Goal: Task Accomplishment & Management: Manage account settings

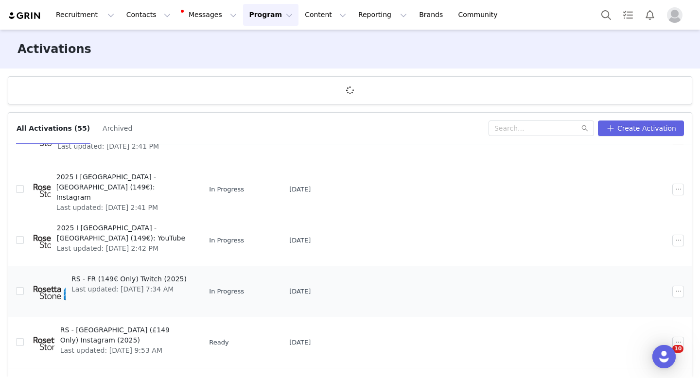
click at [128, 283] on span "RS - FR (149€ Only) Twitch (2025)" at bounding box center [128, 279] width 115 height 10
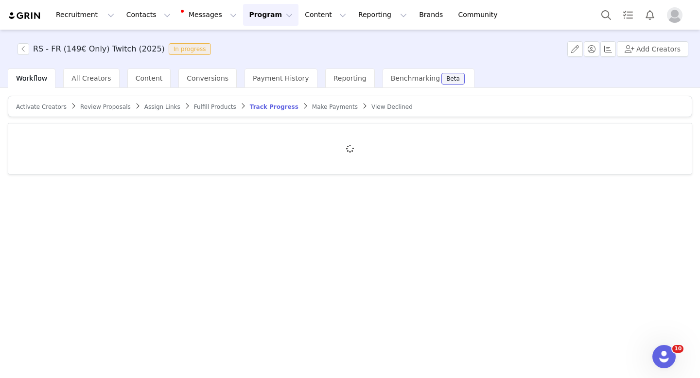
click at [161, 104] on span "Assign Links" at bounding box center [162, 106] width 36 height 7
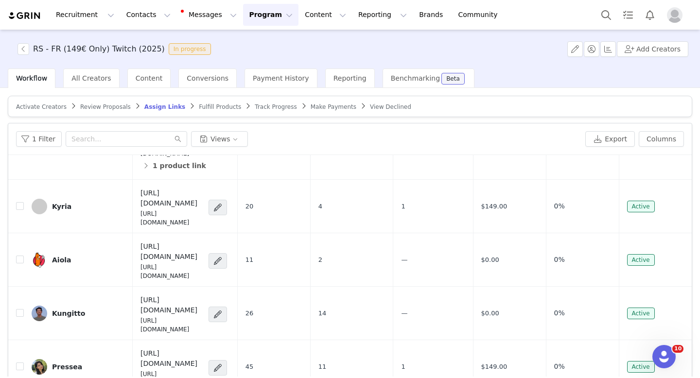
scroll to position [328, 0]
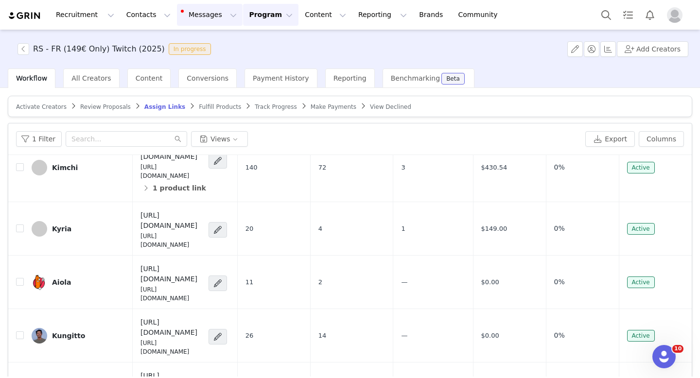
click at [205, 22] on button "Messages Messages" at bounding box center [210, 15] width 66 height 22
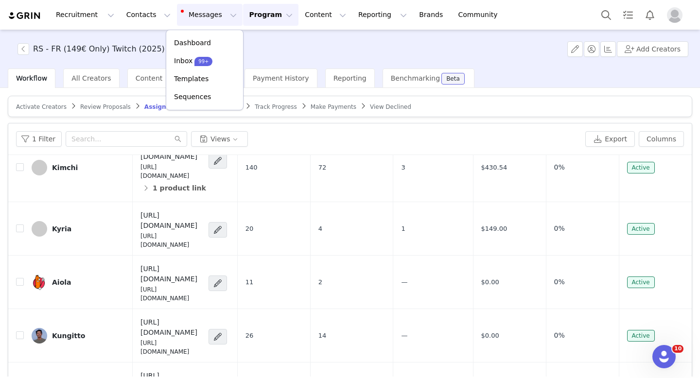
click at [244, 22] on button "Program Program" at bounding box center [270, 15] width 55 height 22
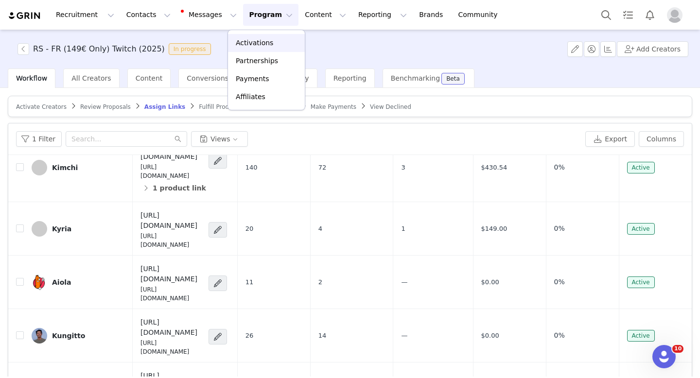
click at [243, 39] on p "Activations" at bounding box center [254, 43] width 37 height 10
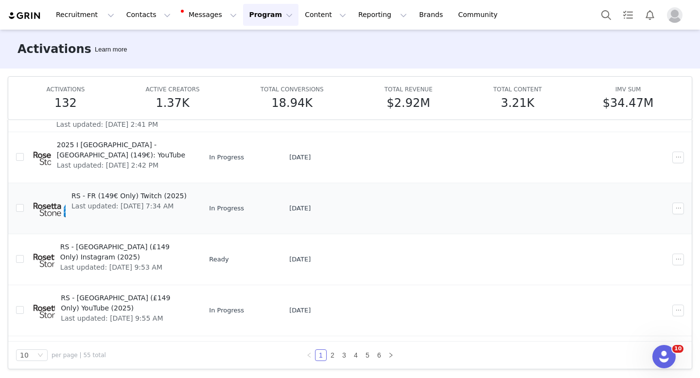
scroll to position [137, 0]
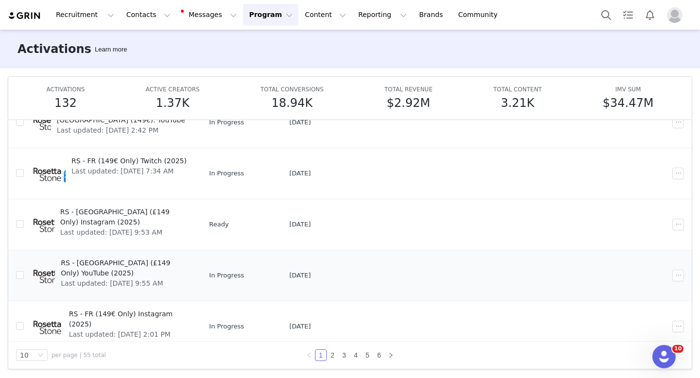
click at [169, 263] on span "RS - [GEOGRAPHIC_DATA] (£149 Only) YouTube (2025)" at bounding box center [124, 268] width 127 height 20
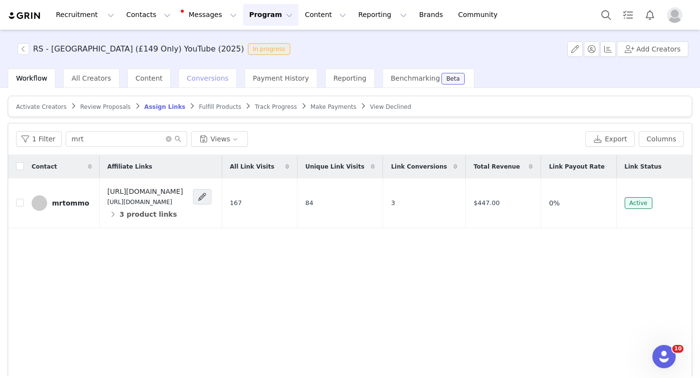
click at [207, 86] on div "Conversions" at bounding box center [207, 77] width 58 height 19
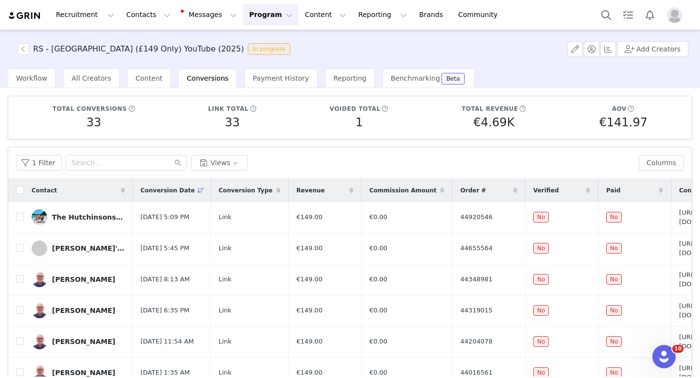
click at [261, 20] on button "Program Program" at bounding box center [270, 15] width 55 height 22
click at [256, 42] on p "Activations" at bounding box center [254, 43] width 37 height 10
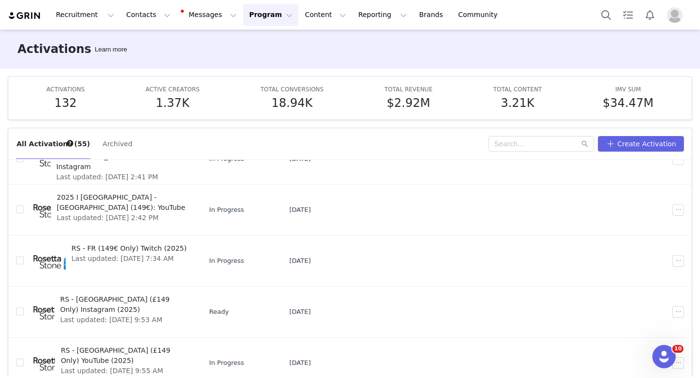
scroll to position [147, 0]
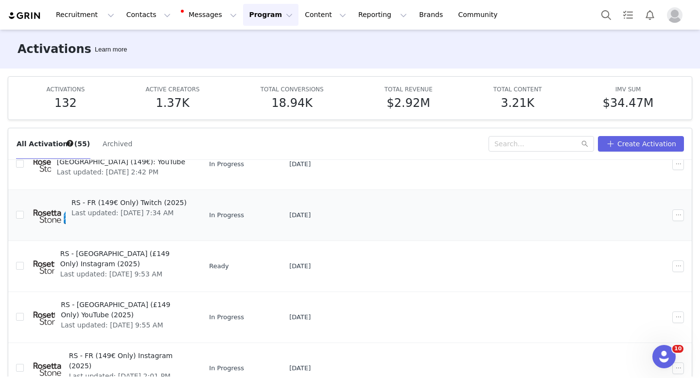
click at [167, 205] on span "RS - FR (149€ Only) Twitch (2025)" at bounding box center [128, 203] width 115 height 10
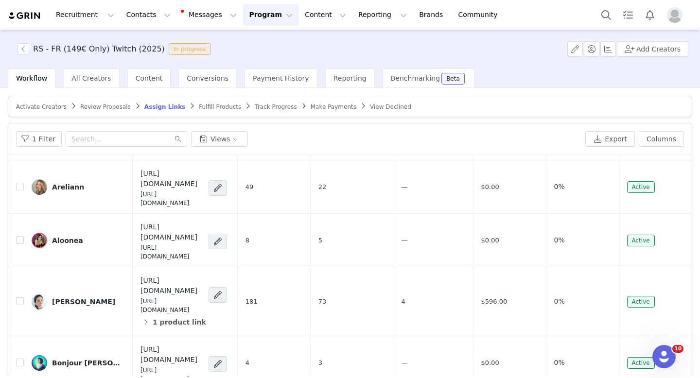
scroll to position [791, 0]
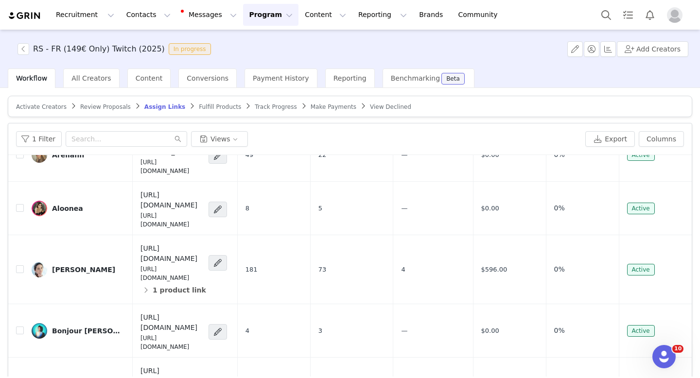
drag, startPoint x: 239, startPoint y: 275, endPoint x: 138, endPoint y: 267, distance: 100.9
copy h4 "[URL][DOMAIN_NAME]"
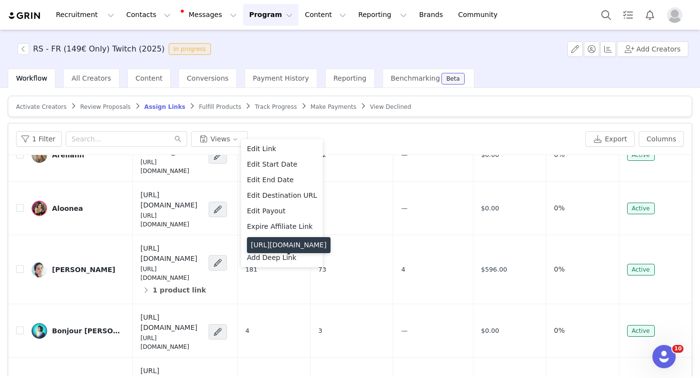
click at [298, 253] on div "[URL][DOMAIN_NAME]" at bounding box center [289, 245] width 84 height 16
click at [251, 255] on span "Add Deep Link" at bounding box center [272, 257] width 50 height 11
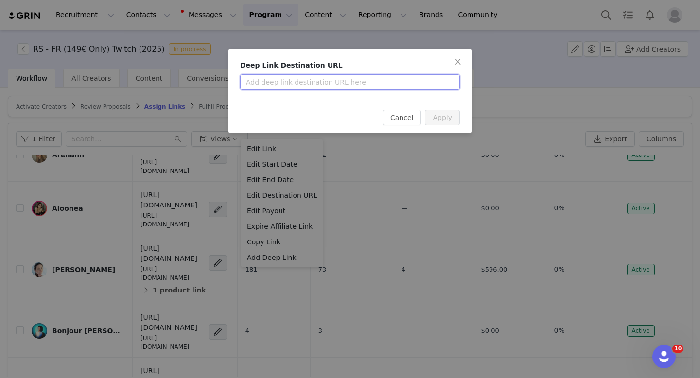
click at [423, 83] on input "text" at bounding box center [350, 82] width 220 height 16
paste input "[URL][DOMAIN_NAME]"
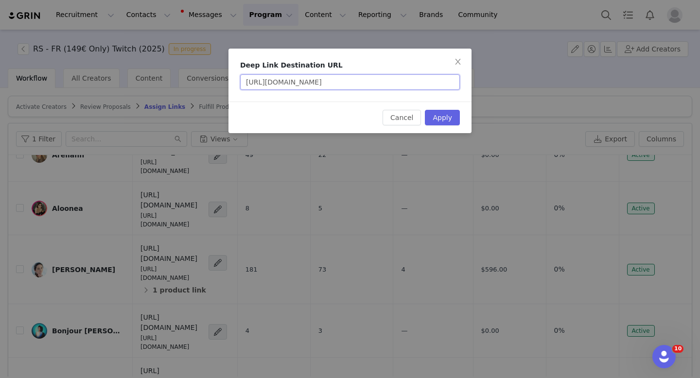
scroll to position [0, 37]
type input "[URL][DOMAIN_NAME]"
click at [451, 119] on button "Apply" at bounding box center [442, 118] width 35 height 16
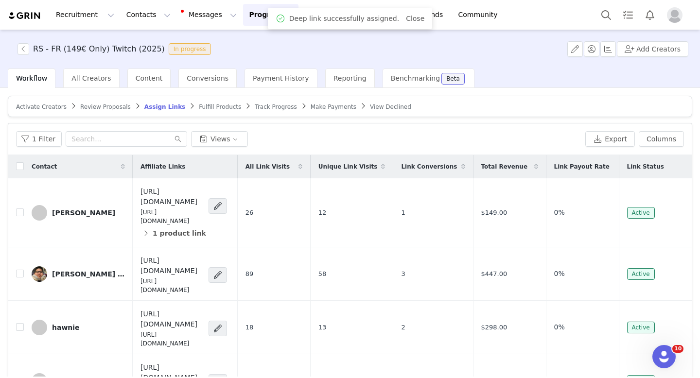
scroll to position [807, 0]
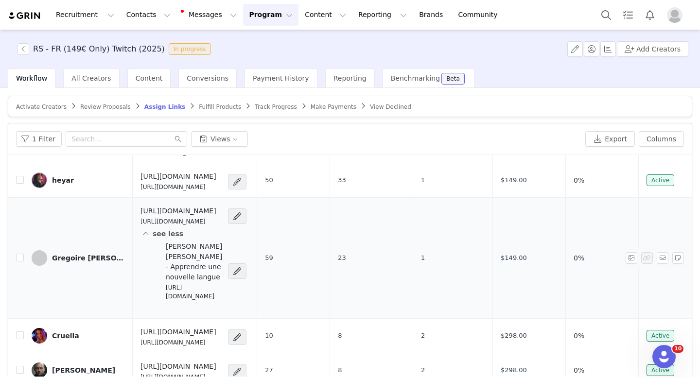
click at [212, 301] on p "[URL][DOMAIN_NAME]" at bounding box center [194, 291] width 56 height 17
copy div "[URL][DOMAIN_NAME]"
click at [143, 17] on button "Contacts Contacts" at bounding box center [148, 15] width 56 height 22
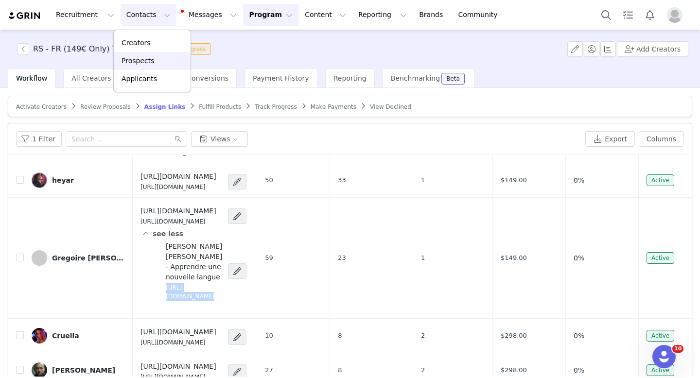
click at [143, 57] on p "Prospects" at bounding box center [137, 61] width 33 height 10
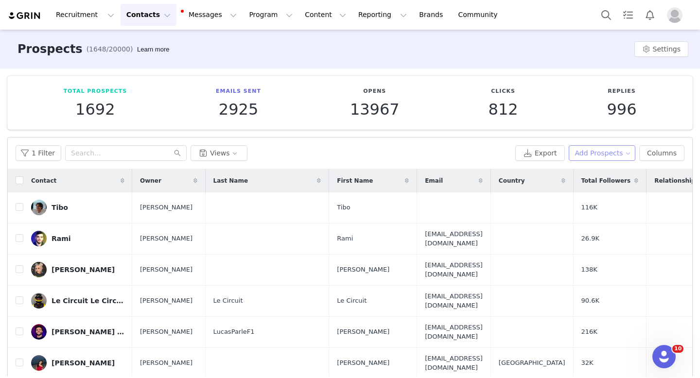
click at [605, 154] on button "Add Prospects" at bounding box center [601, 153] width 67 height 16
click at [589, 174] on span "Add a Prospect" at bounding box center [602, 172] width 51 height 11
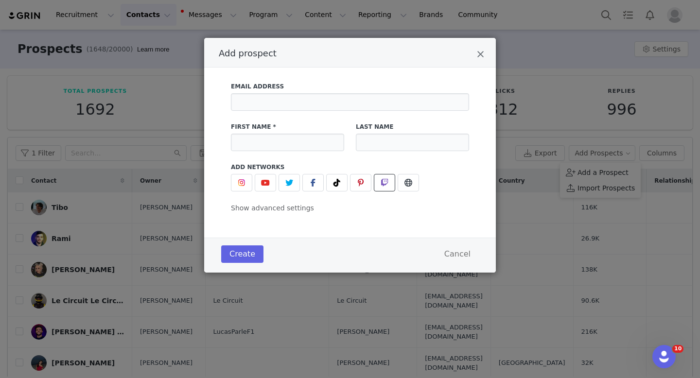
click at [378, 184] on button "Add prospect" at bounding box center [384, 182] width 21 height 17
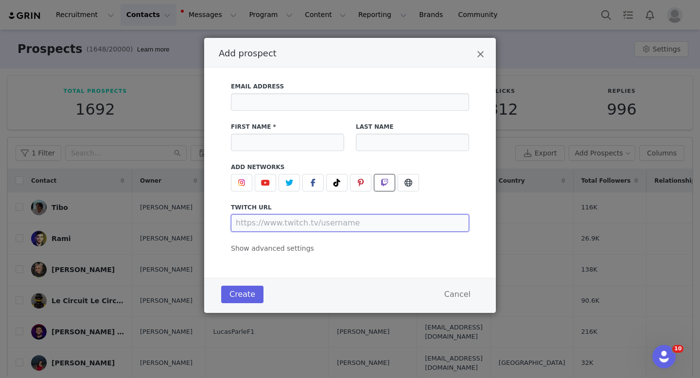
click at [349, 224] on input "Add prospect" at bounding box center [350, 222] width 238 height 17
paste input "[URL][DOMAIN_NAME]"
type input "[URL][DOMAIN_NAME]"
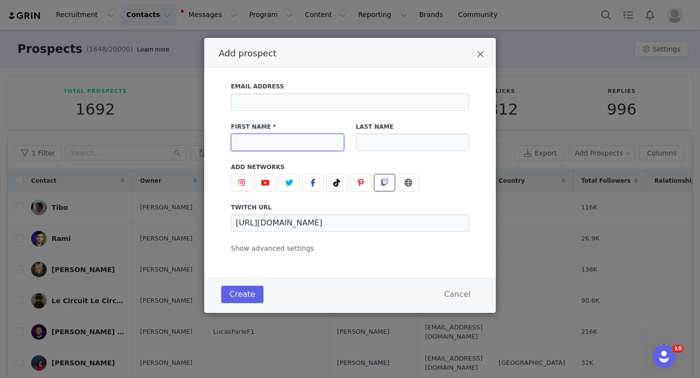
click at [288, 142] on input "Add prospect" at bounding box center [287, 142] width 113 height 17
type input "Anae"
click at [243, 293] on button "Create" at bounding box center [242, 294] width 42 height 17
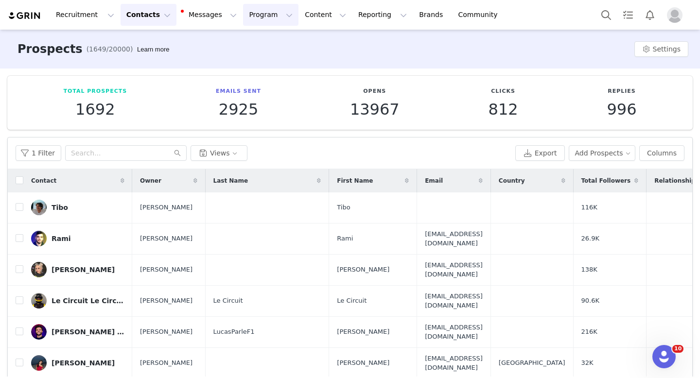
click at [250, 21] on button "Program Program" at bounding box center [270, 15] width 55 height 22
click at [249, 36] on link "Activations" at bounding box center [266, 43] width 77 height 18
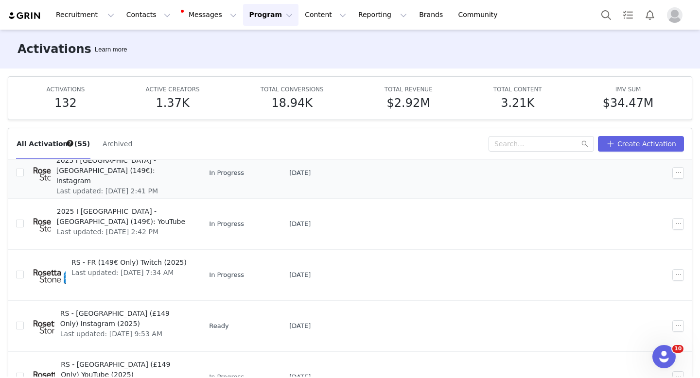
scroll to position [111, 0]
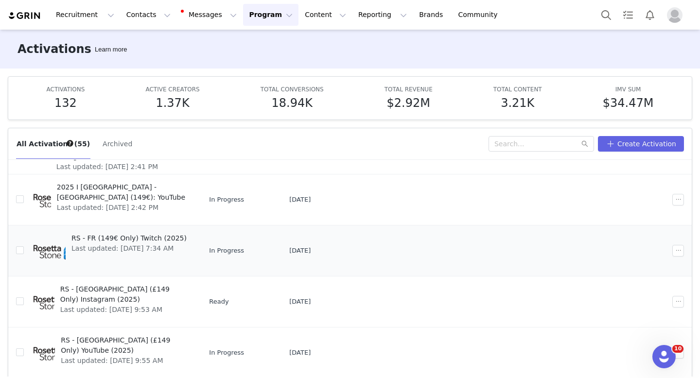
click at [138, 239] on span "RS - FR (149€ Only) Twitch (2025)" at bounding box center [128, 238] width 115 height 10
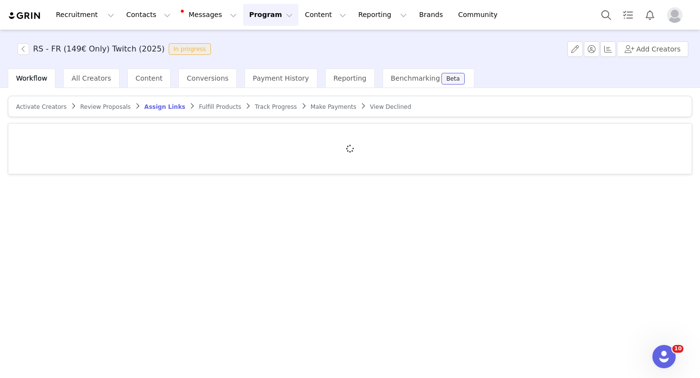
click at [58, 109] on span "Activate Creators" at bounding box center [41, 106] width 51 height 7
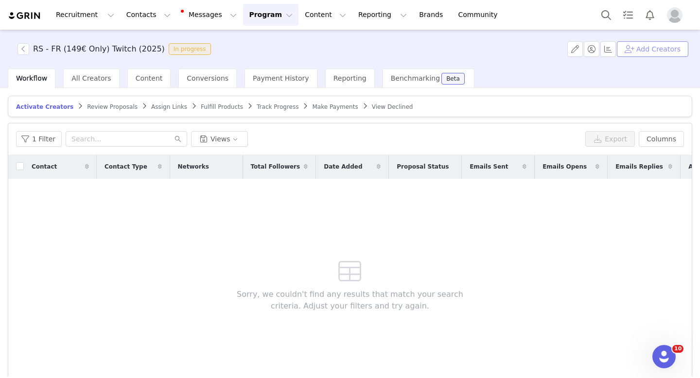
click at [647, 48] on button "Add Creators" at bounding box center [651, 49] width 71 height 16
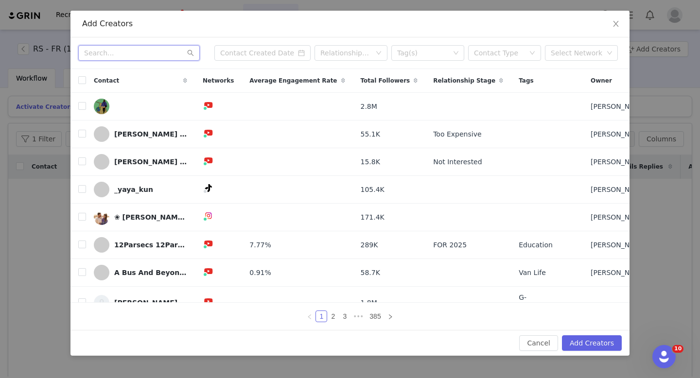
click at [124, 48] on input "text" at bounding box center [138, 53] width 121 height 16
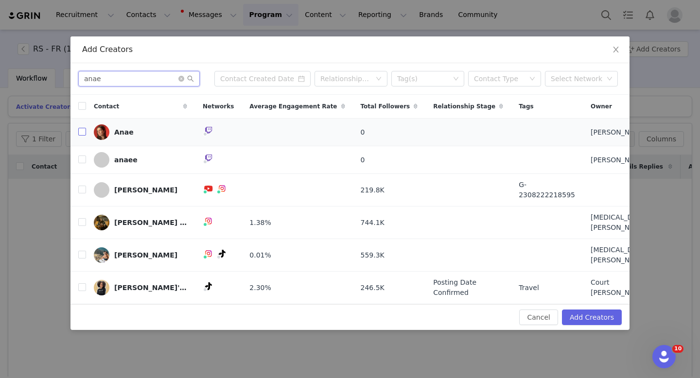
type input "anae"
click at [82, 129] on input "checkbox" at bounding box center [82, 132] width 8 height 8
checkbox input "true"
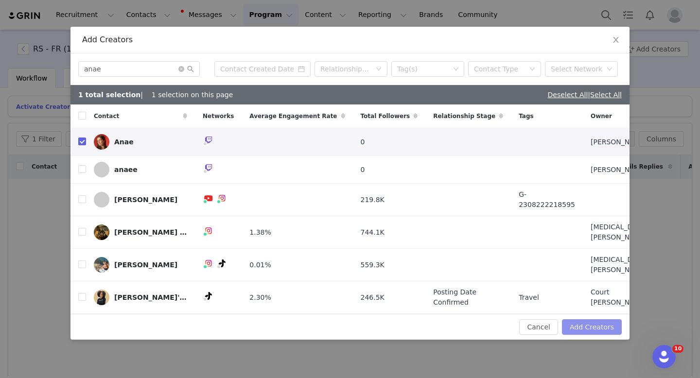
click at [590, 322] on button "Add Creators" at bounding box center [592, 327] width 60 height 16
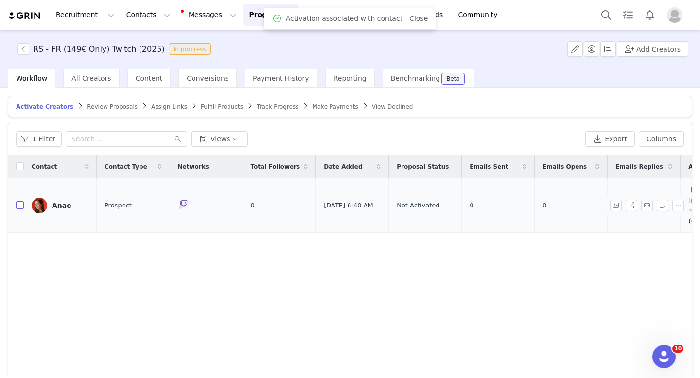
click at [19, 203] on input "checkbox" at bounding box center [20, 205] width 8 height 8
checkbox input "true"
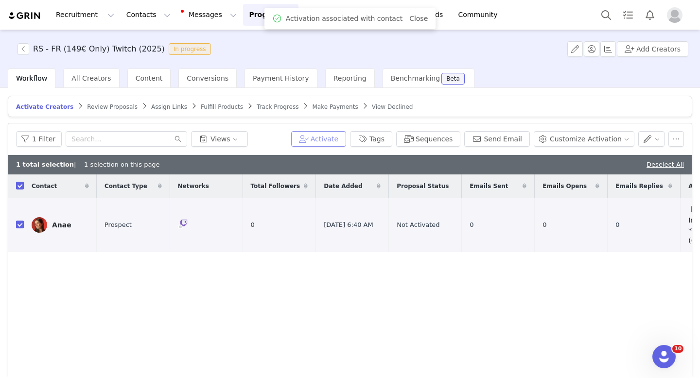
click at [333, 142] on button "Activate" at bounding box center [318, 139] width 55 height 16
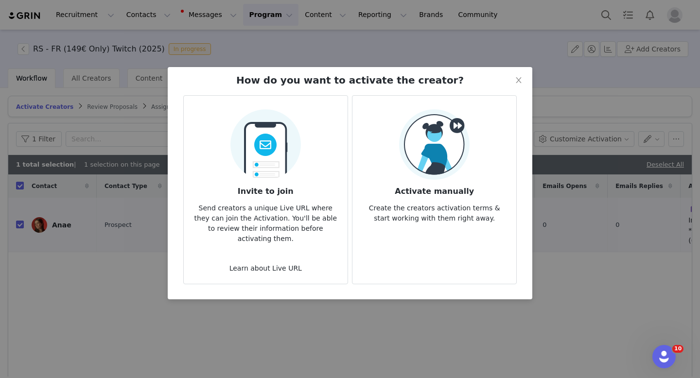
click at [406, 229] on article "Activate manually Create the creators activation terms & start working with the…" at bounding box center [434, 189] width 165 height 189
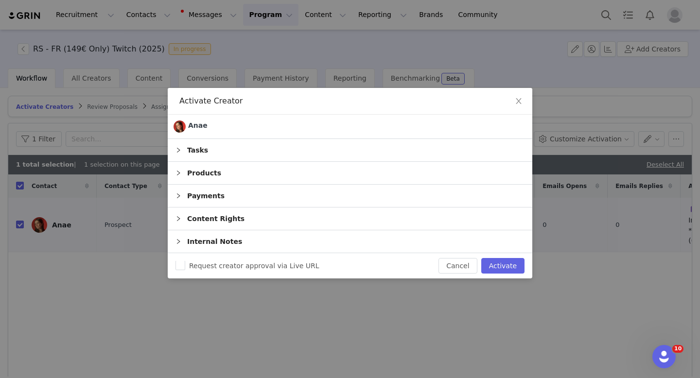
click at [337, 201] on div "Payments" at bounding box center [350, 196] width 364 height 22
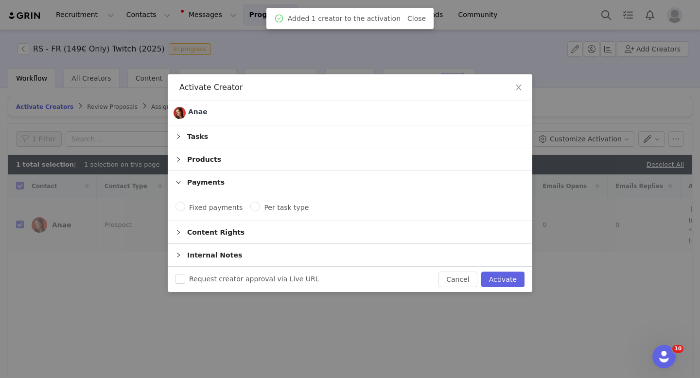
click at [292, 202] on label "Per task type" at bounding box center [281, 207] width 62 height 11
click at [260, 202] on input "Per task type" at bounding box center [255, 207] width 10 height 10
radio input "true"
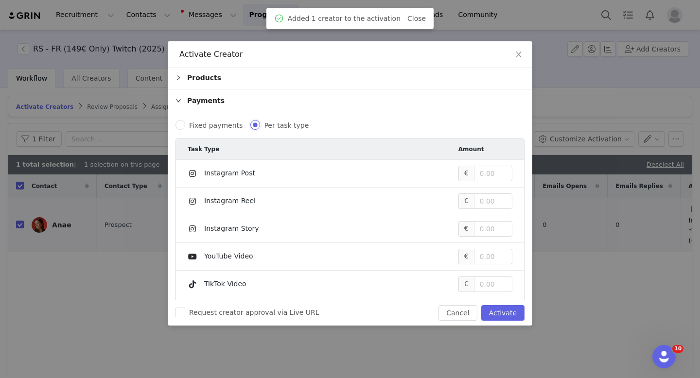
scroll to position [112, 0]
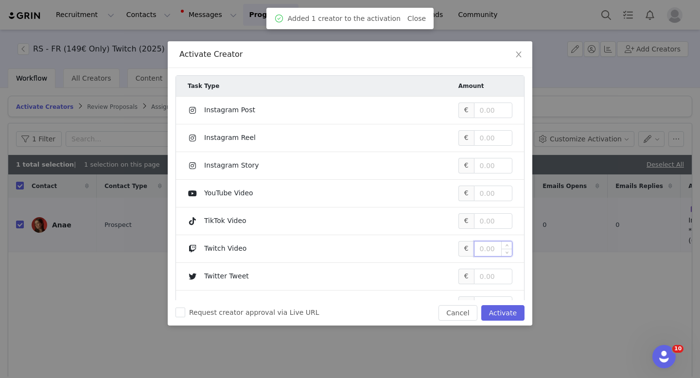
click at [481, 256] on input at bounding box center [492, 248] width 37 height 15
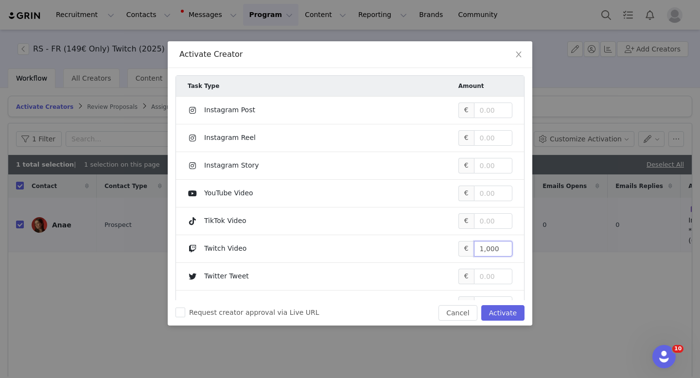
scroll to position [0, 0]
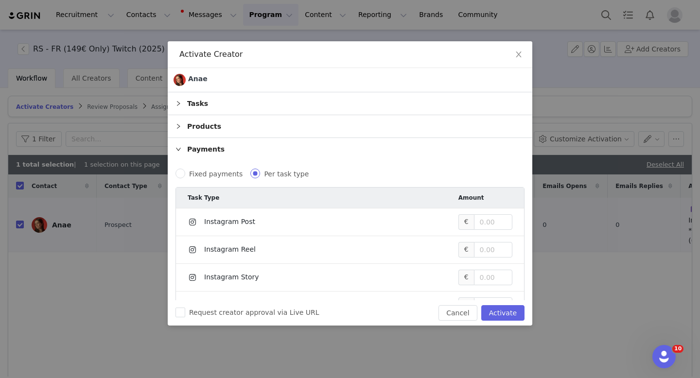
type input "1,000"
click at [263, 107] on div "Tasks" at bounding box center [350, 103] width 364 height 22
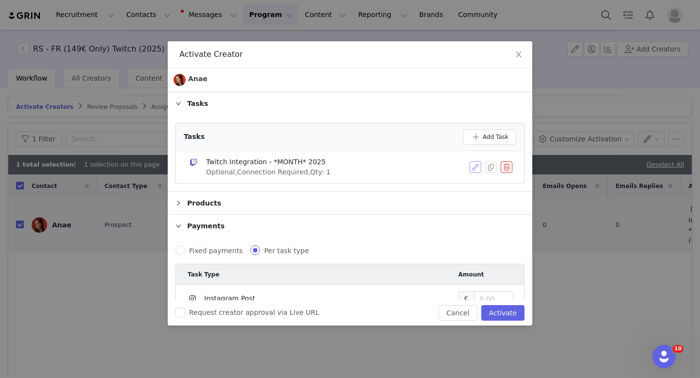
click at [470, 169] on button "button" at bounding box center [475, 167] width 12 height 12
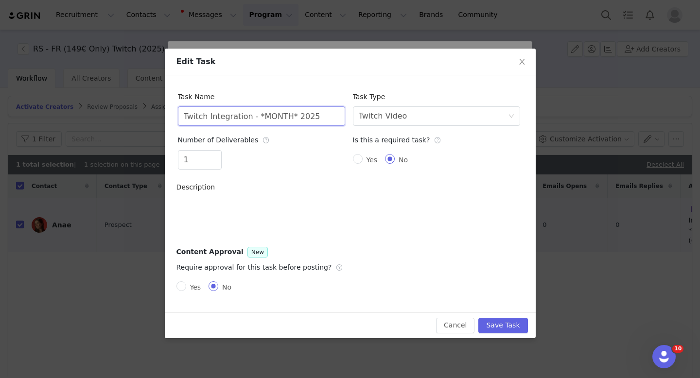
click at [272, 113] on input "Twitch Integration - *MONTH* 2025" at bounding box center [261, 115] width 167 height 19
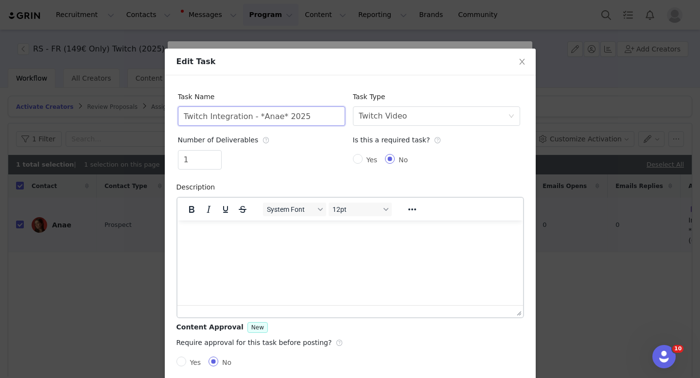
scroll to position [47, 0]
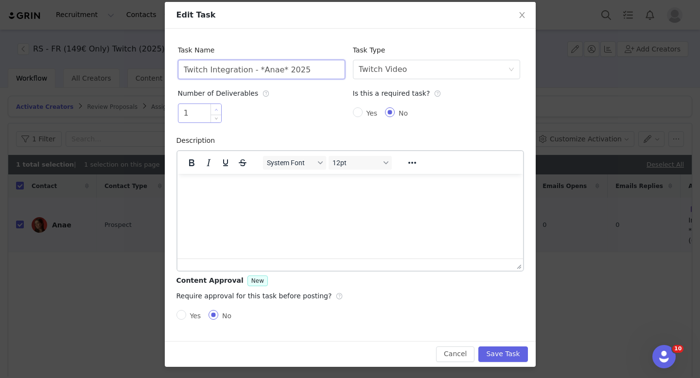
type input "Twitch Integration - *Anae* 2025"
click at [216, 109] on icon "icon: up" at bounding box center [216, 110] width 3 height 2
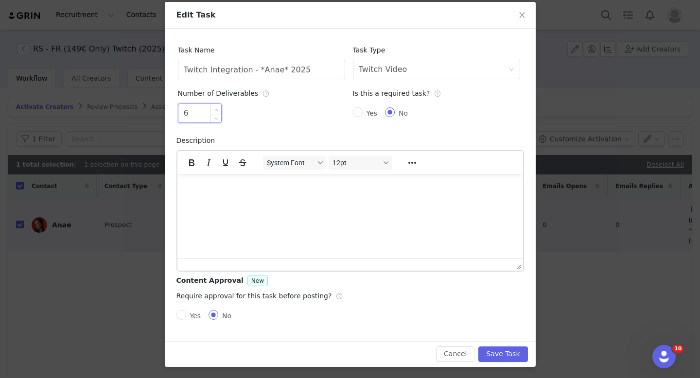
click at [216, 109] on icon "icon: up" at bounding box center [216, 110] width 3 height 2
type input "8"
click at [216, 109] on icon "icon: up" at bounding box center [216, 110] width 3 height 2
click at [513, 357] on button "Save Task" at bounding box center [502, 354] width 49 height 16
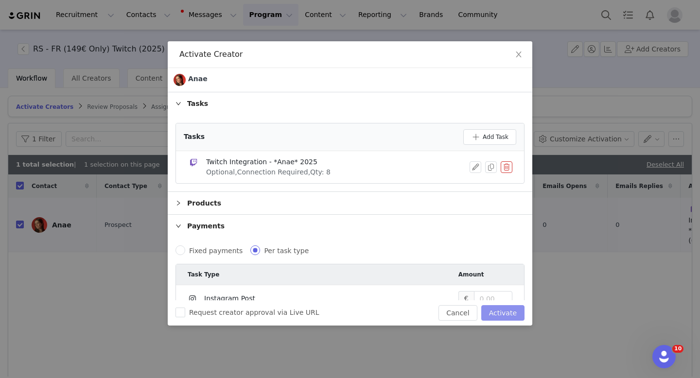
click at [508, 314] on button "Activate" at bounding box center [502, 313] width 43 height 16
checkbox input "false"
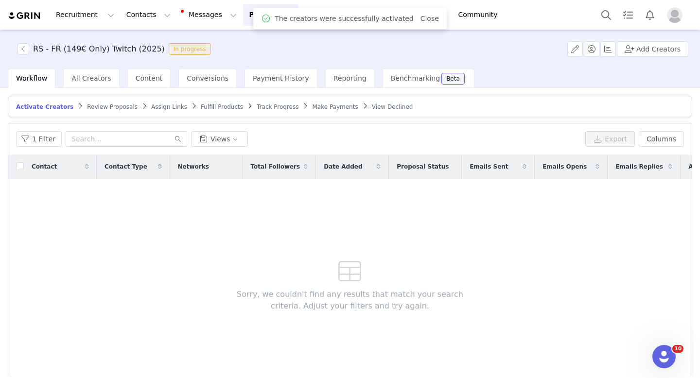
click at [164, 104] on span "Assign Links" at bounding box center [169, 106] width 36 height 7
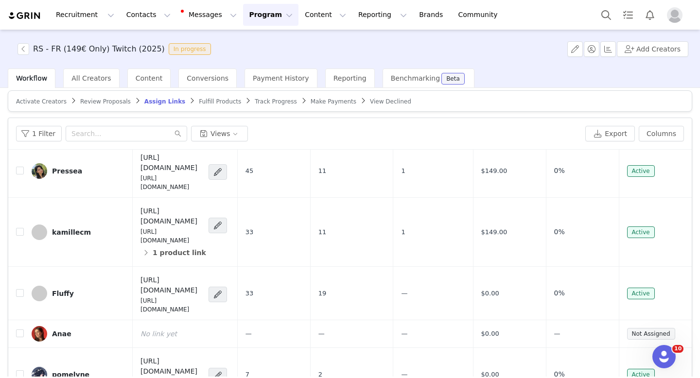
scroll to position [487, 0]
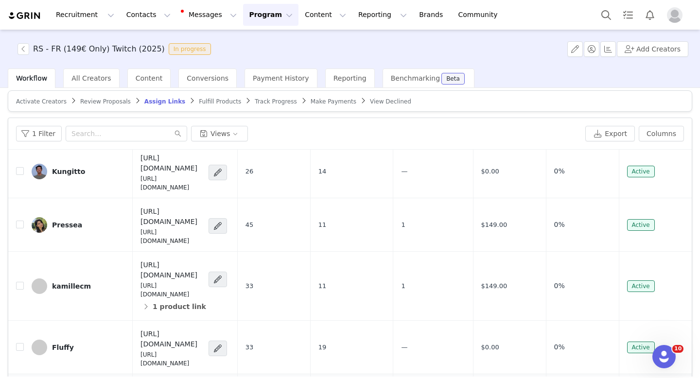
checkbox input "true"
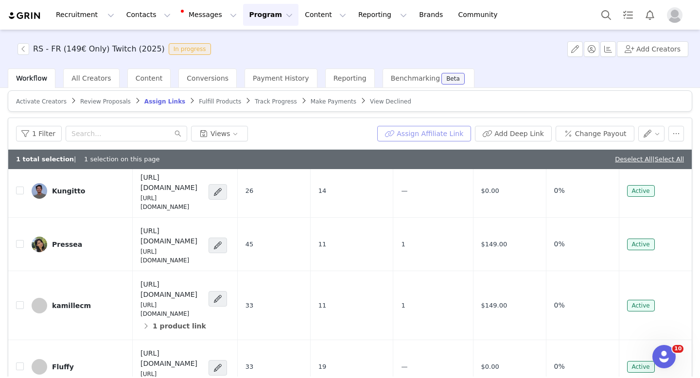
click at [419, 135] on button "Assign Affiliate Link" at bounding box center [424, 134] width 94 height 16
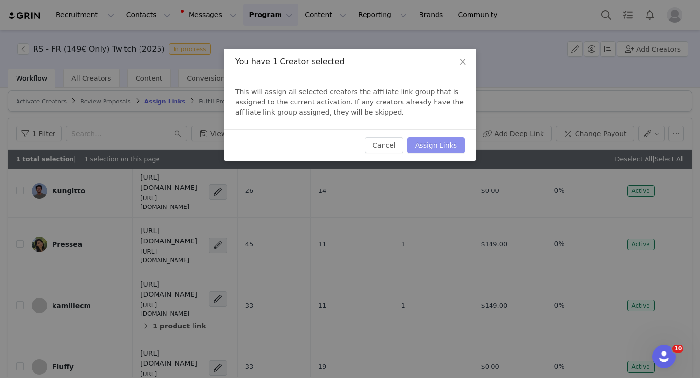
click at [431, 138] on button "Assign Links" at bounding box center [435, 145] width 57 height 16
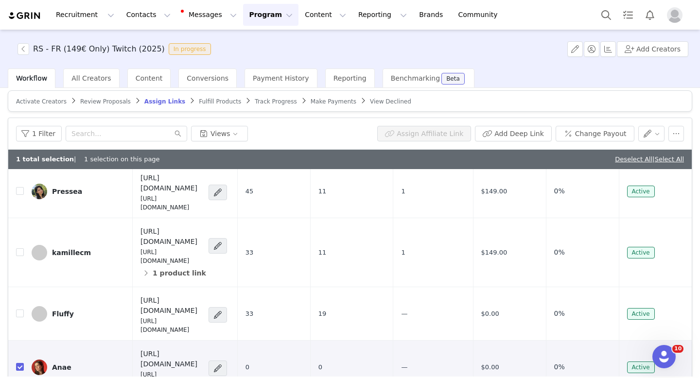
scroll to position [547, 0]
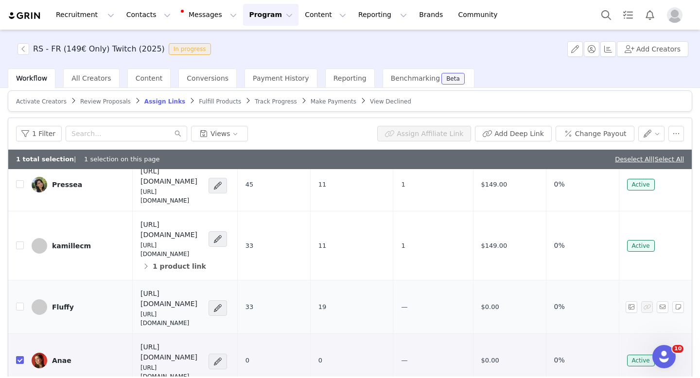
drag, startPoint x: 289, startPoint y: 196, endPoint x: 190, endPoint y: 210, distance: 99.6
click at [190, 289] on h4 "[URL][DOMAIN_NAME]" at bounding box center [171, 299] width 62 height 20
copy h4 "?utm_campaign="
click at [222, 356] on span at bounding box center [218, 362] width 10 height 12
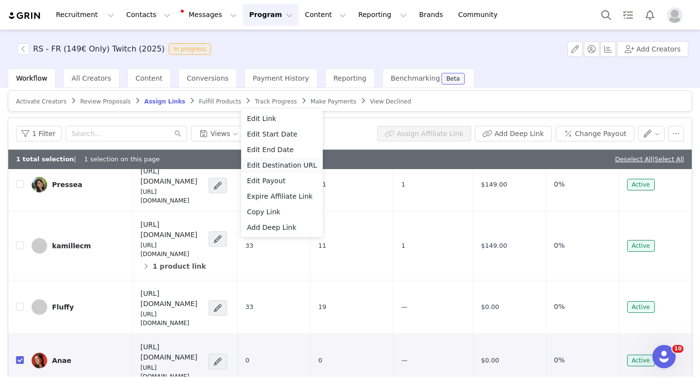
click at [281, 165] on span "Edit Destination URL" at bounding box center [282, 165] width 70 height 11
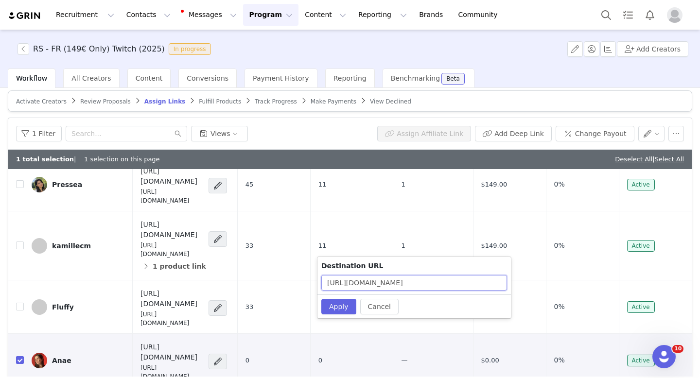
click at [483, 285] on input "[URL][DOMAIN_NAME]" at bounding box center [414, 283] width 186 height 16
paste input "?utm_campaign="
type input "[URL][DOMAIN_NAME]"
click at [340, 303] on button "Apply" at bounding box center [338, 307] width 35 height 16
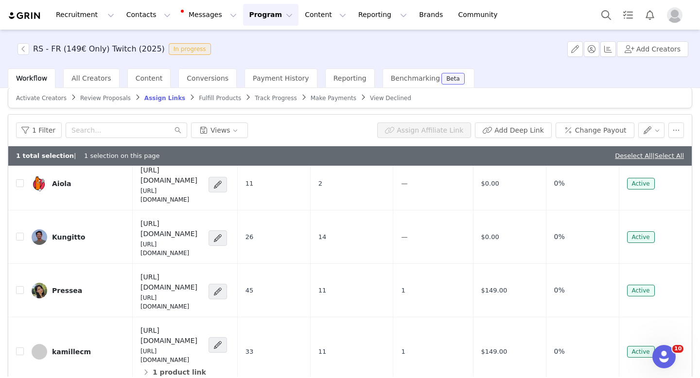
scroll to position [483, 0]
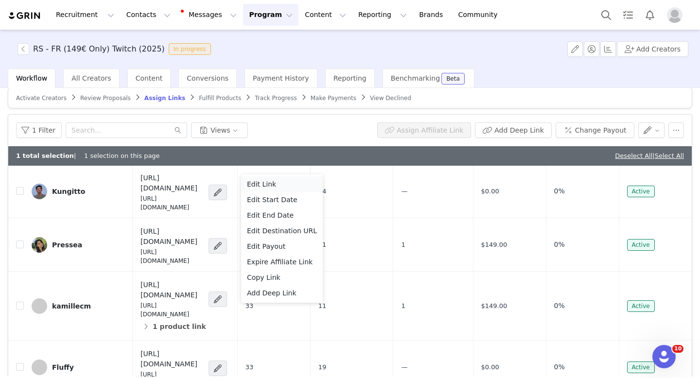
click at [284, 184] on div "Edit Link" at bounding box center [282, 184] width 70 height 11
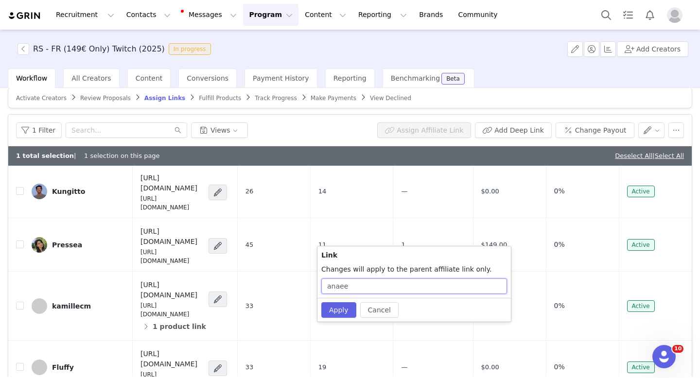
click at [401, 284] on input "anaee" at bounding box center [414, 286] width 186 height 16
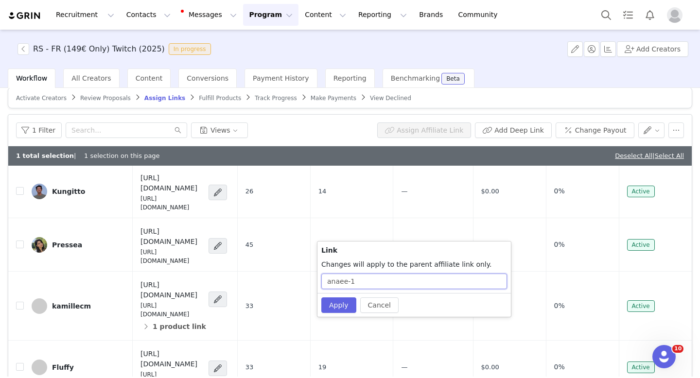
click at [401, 284] on input "anaee-1" at bounding box center [414, 282] width 186 height 16
type input "anaee-1"
click at [324, 309] on button "Apply" at bounding box center [338, 305] width 35 height 16
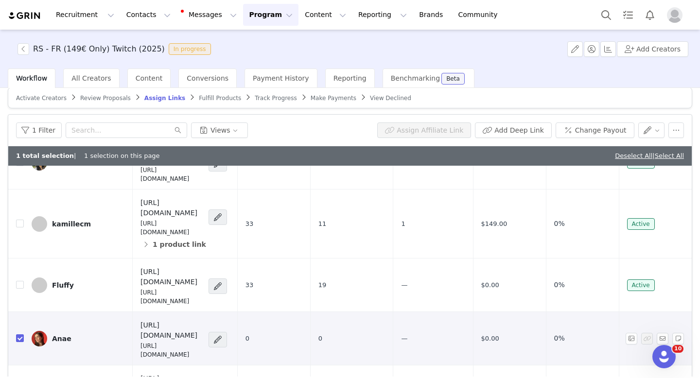
scroll to position [544, 0]
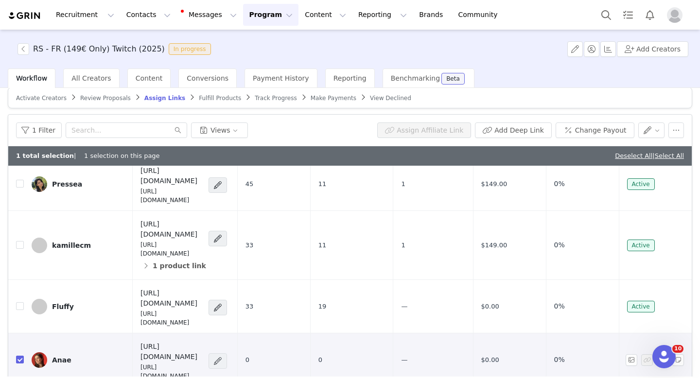
click at [222, 355] on span at bounding box center [218, 361] width 10 height 12
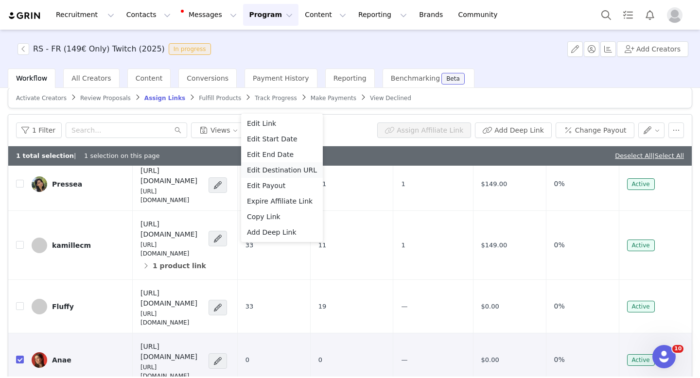
click at [293, 165] on span "Edit Destination URL" at bounding box center [282, 170] width 70 height 11
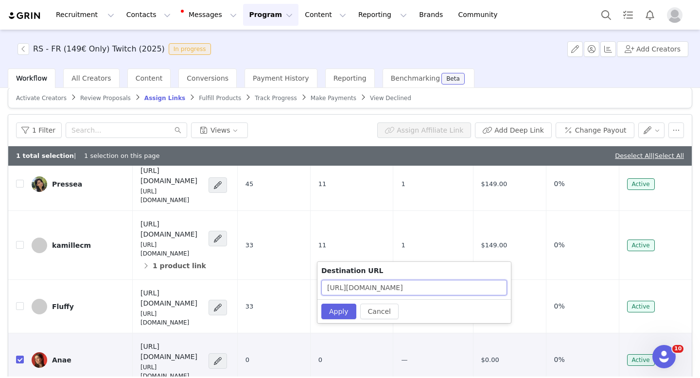
click at [477, 283] on input "[URL][DOMAIN_NAME]" at bounding box center [414, 288] width 186 height 16
click at [495, 287] on input "[URL][DOMAIN_NAME]" at bounding box center [414, 288] width 186 height 16
paste input "anaee-1"
type input "[URL][DOMAIN_NAME]"
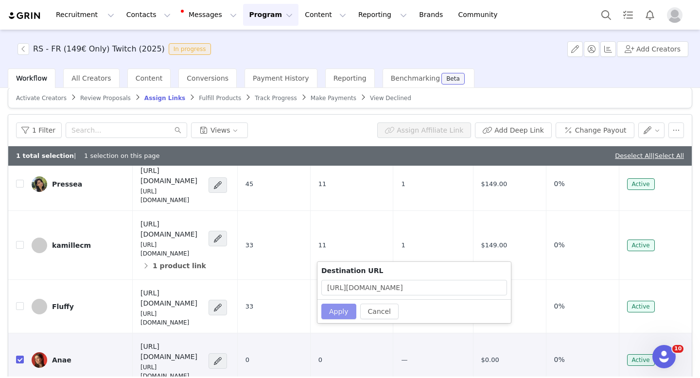
scroll to position [0, 0]
click at [326, 313] on button "Apply" at bounding box center [338, 312] width 35 height 16
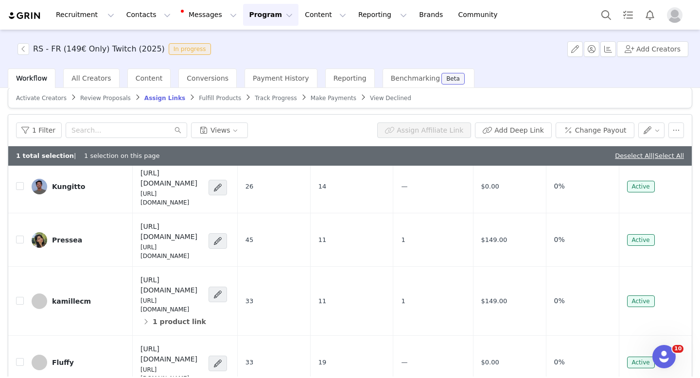
scroll to position [504, 0]
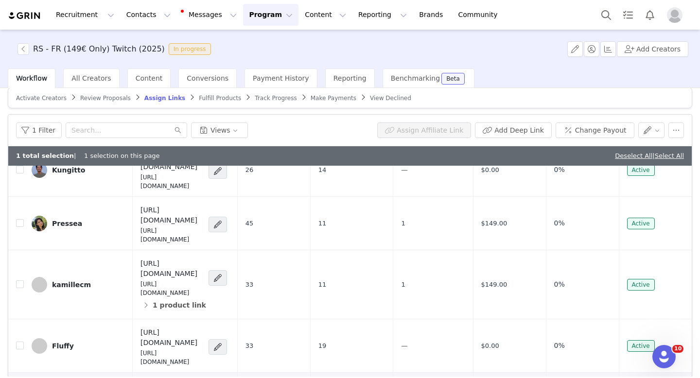
copy div "[URL][DOMAIN_NAME]"
click at [251, 20] on button "Program Program" at bounding box center [270, 15] width 55 height 22
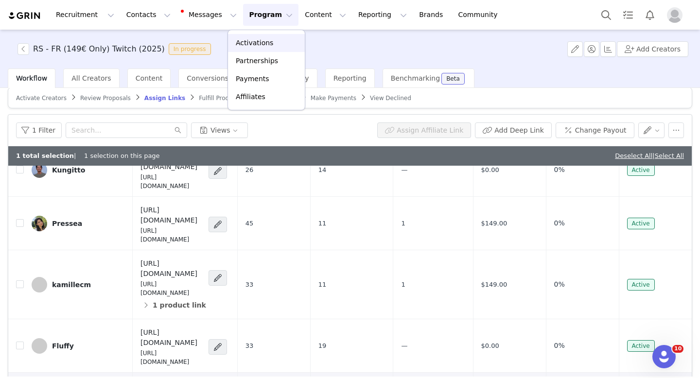
click at [251, 42] on p "Activations" at bounding box center [254, 43] width 37 height 10
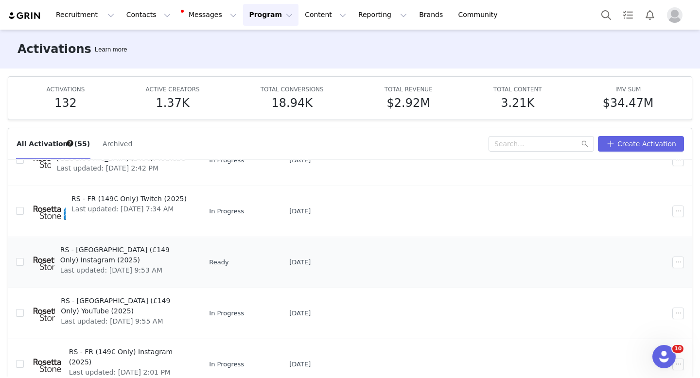
scroll to position [74, 0]
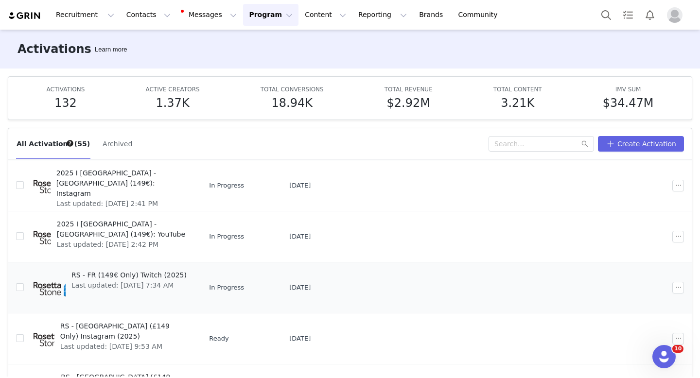
click at [179, 270] on span "RS - FR (149€ Only) Twitch (2025)" at bounding box center [128, 275] width 115 height 10
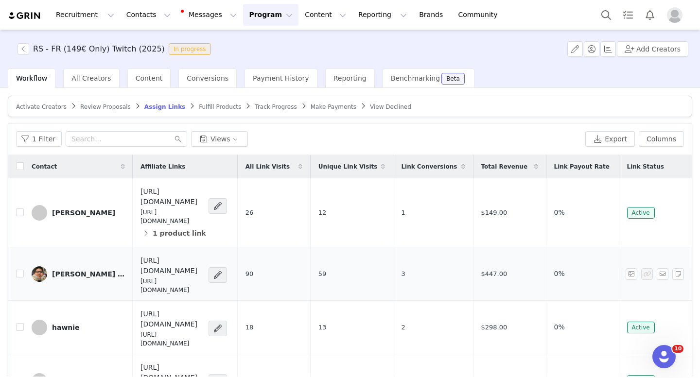
scroll to position [181, 0]
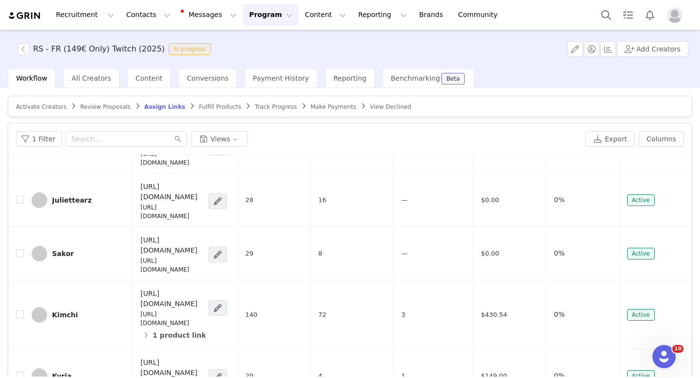
click at [262, 111] on article "Activate Creators Review Proposals Assign Links Fulfill Products Track Progress…" at bounding box center [350, 106] width 684 height 21
click at [262, 107] on span "Track Progress" at bounding box center [276, 106] width 42 height 7
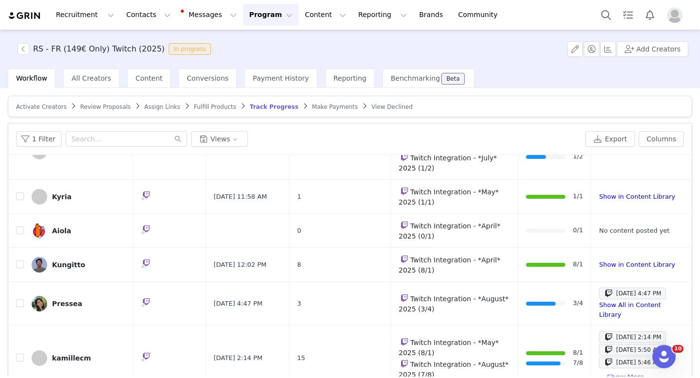
scroll to position [283, 0]
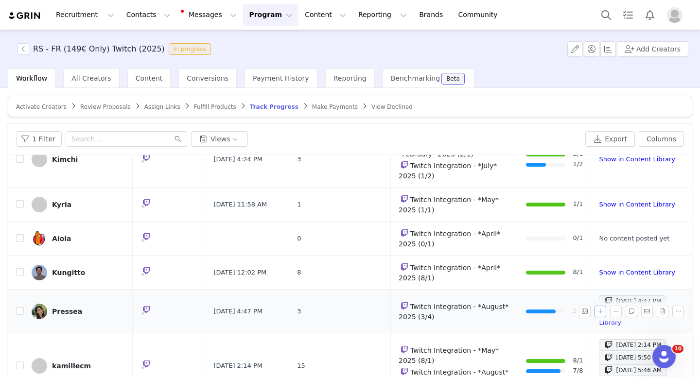
click at [597, 306] on button "button" at bounding box center [600, 312] width 12 height 12
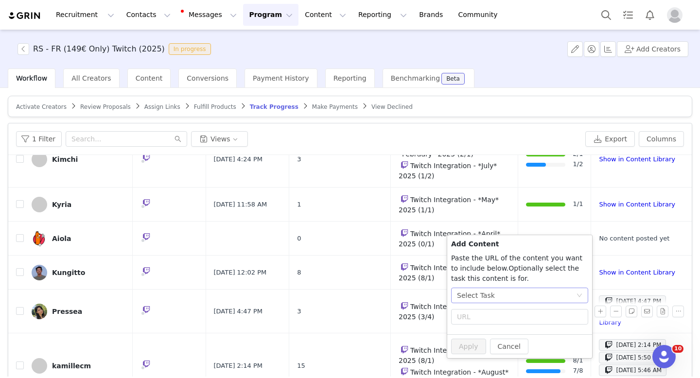
click at [560, 295] on div "Select Task" at bounding box center [516, 295] width 119 height 15
click at [510, 346] on li "Twitch Integration - *August* 2025 (Twitch)" at bounding box center [519, 346] width 137 height 16
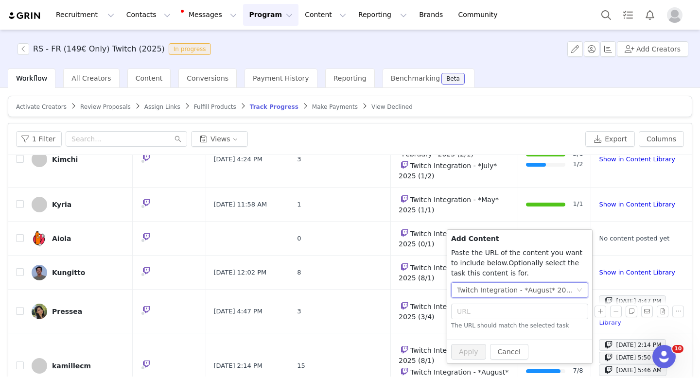
click at [505, 322] on p "The URL should match the selected task" at bounding box center [519, 325] width 137 height 9
click at [498, 315] on input "text" at bounding box center [519, 312] width 137 height 16
paste input "[URL][DOMAIN_NAME]"
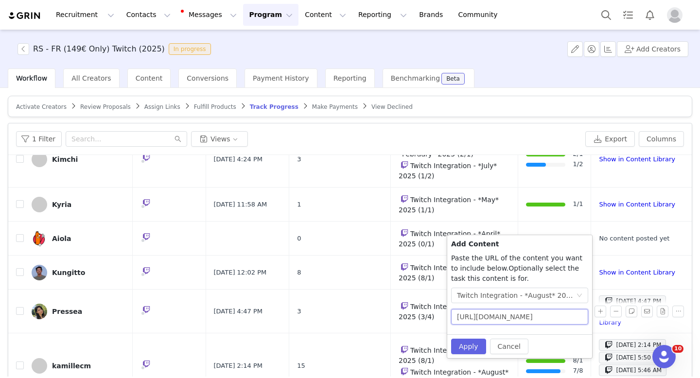
scroll to position [0, 55]
type input "[URL][DOMAIN_NAME]"
click at [465, 350] on button "Apply" at bounding box center [468, 347] width 35 height 16
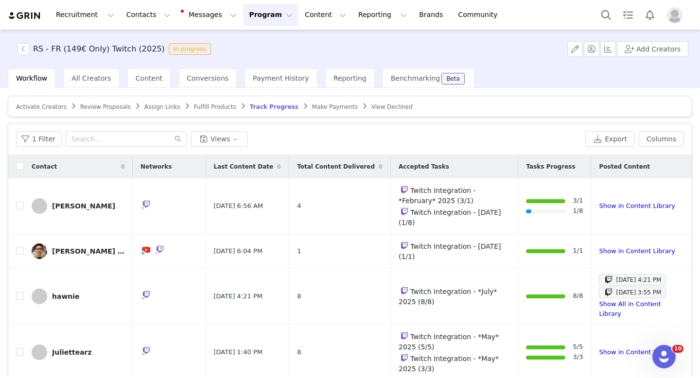
click at [243, 20] on button "Program Program" at bounding box center [270, 15] width 55 height 22
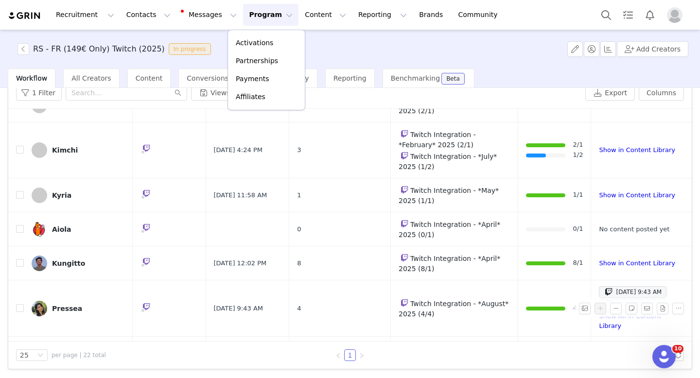
scroll to position [251, 0]
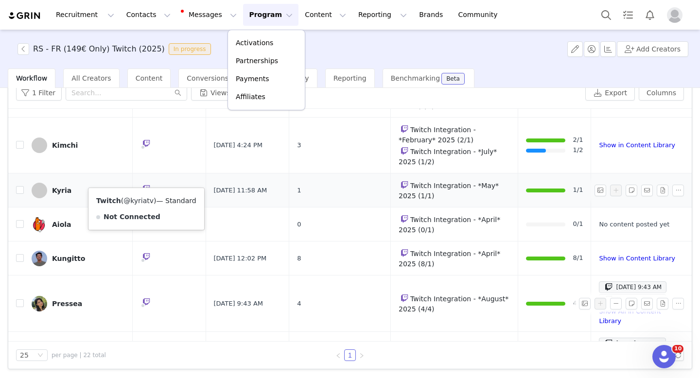
click at [143, 202] on link "@kyriatv" at bounding box center [138, 201] width 30 height 8
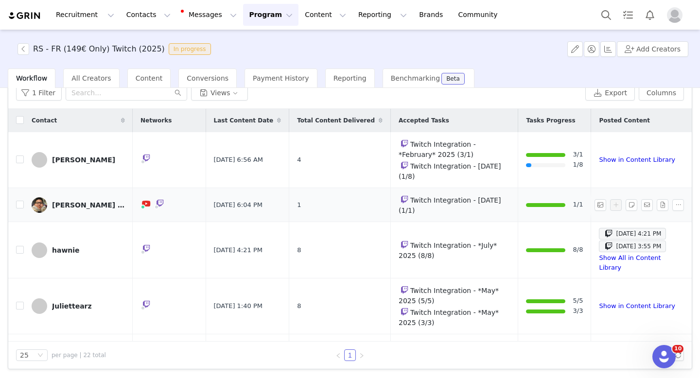
scroll to position [0, 0]
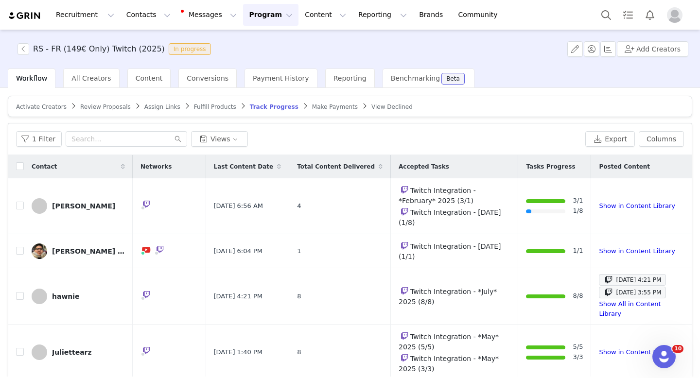
click at [153, 103] on span "Assign Links" at bounding box center [162, 106] width 36 height 7
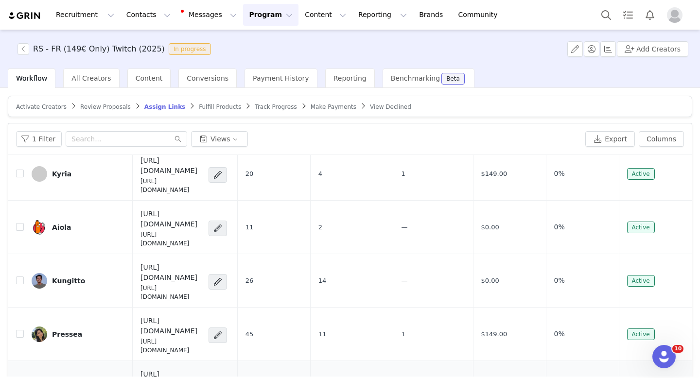
scroll to position [379, 0]
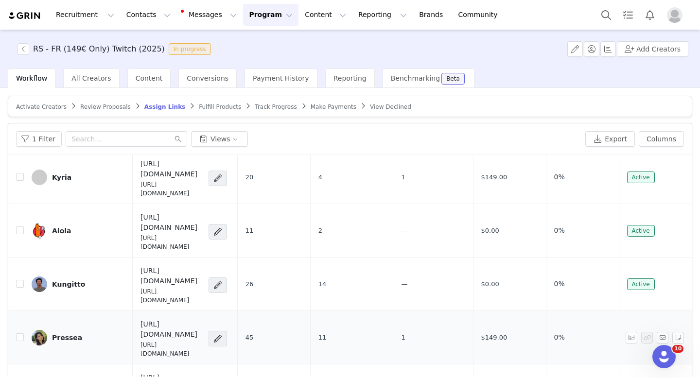
click at [254, 334] on span "45" at bounding box center [249, 337] width 8 height 7
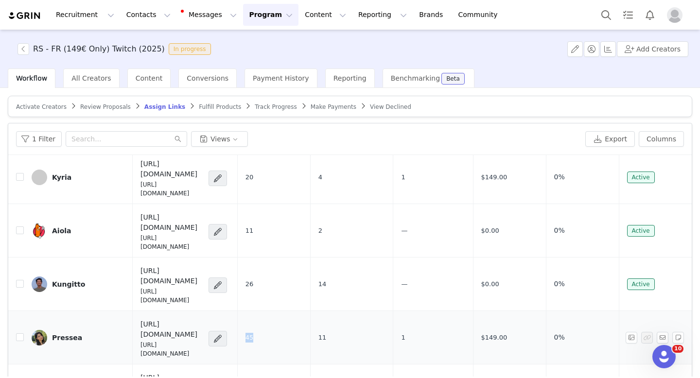
click at [254, 334] on span "45" at bounding box center [249, 337] width 8 height 7
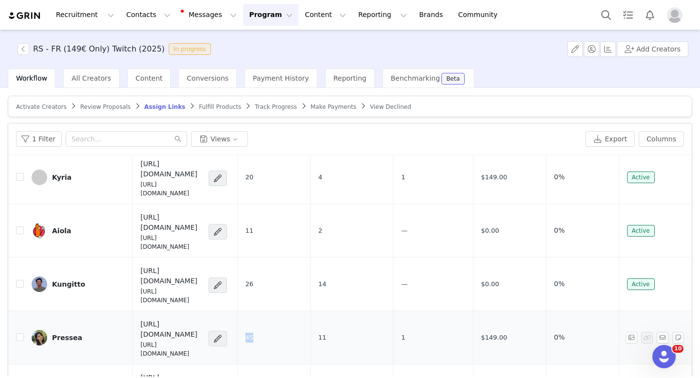
click at [254, 334] on span "45" at bounding box center [249, 337] width 8 height 7
click at [310, 311] on td "45" at bounding box center [273, 337] width 73 height 53
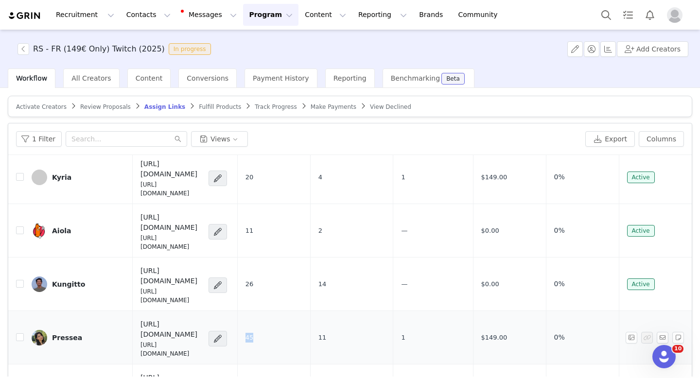
drag, startPoint x: 344, startPoint y: 255, endPoint x: 337, endPoint y: 255, distance: 7.3
click at [310, 311] on td "45" at bounding box center [273, 337] width 73 height 53
click at [254, 334] on span "45" at bounding box center [249, 337] width 8 height 7
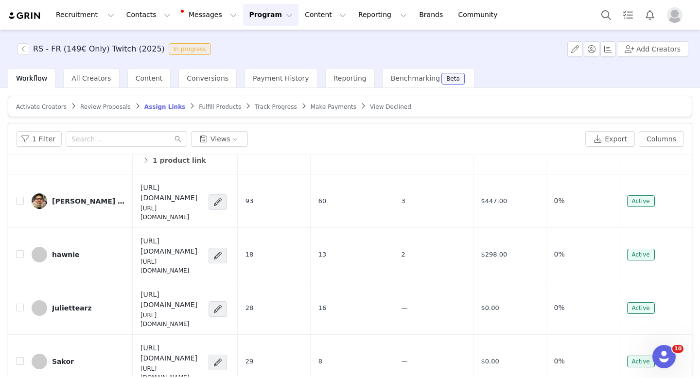
scroll to position [0, 0]
